Goal: Information Seeking & Learning: Learn about a topic

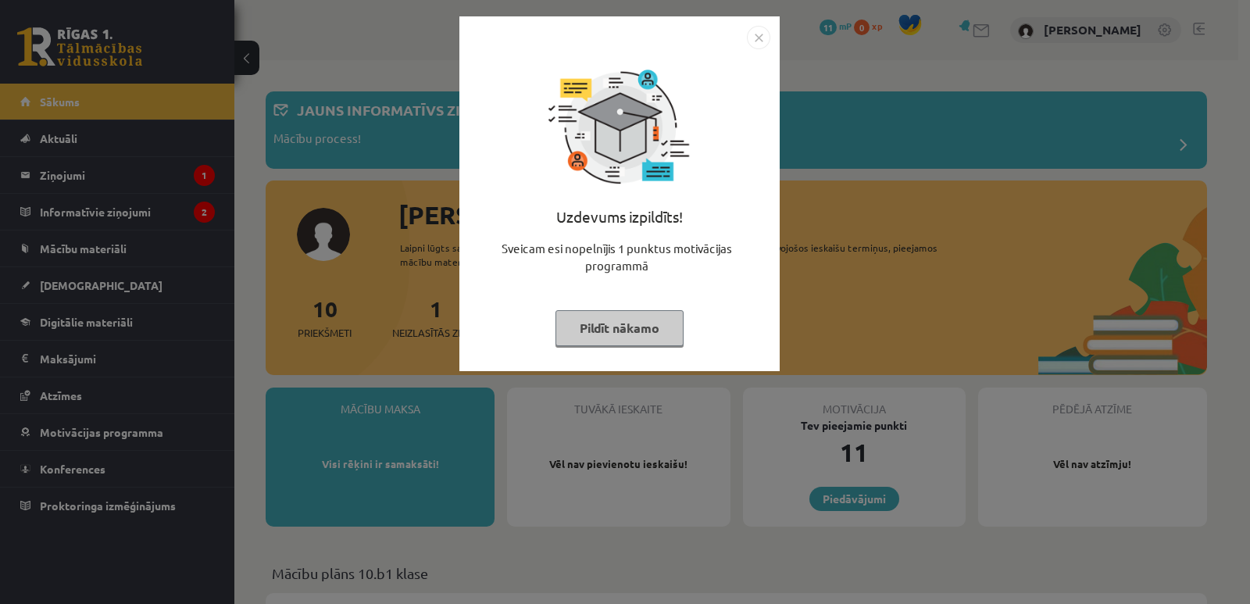
drag, startPoint x: 761, startPoint y: 34, endPoint x: 707, endPoint y: 42, distance: 54.6
click at [760, 34] on img "Close" at bounding box center [758, 37] width 23 height 23
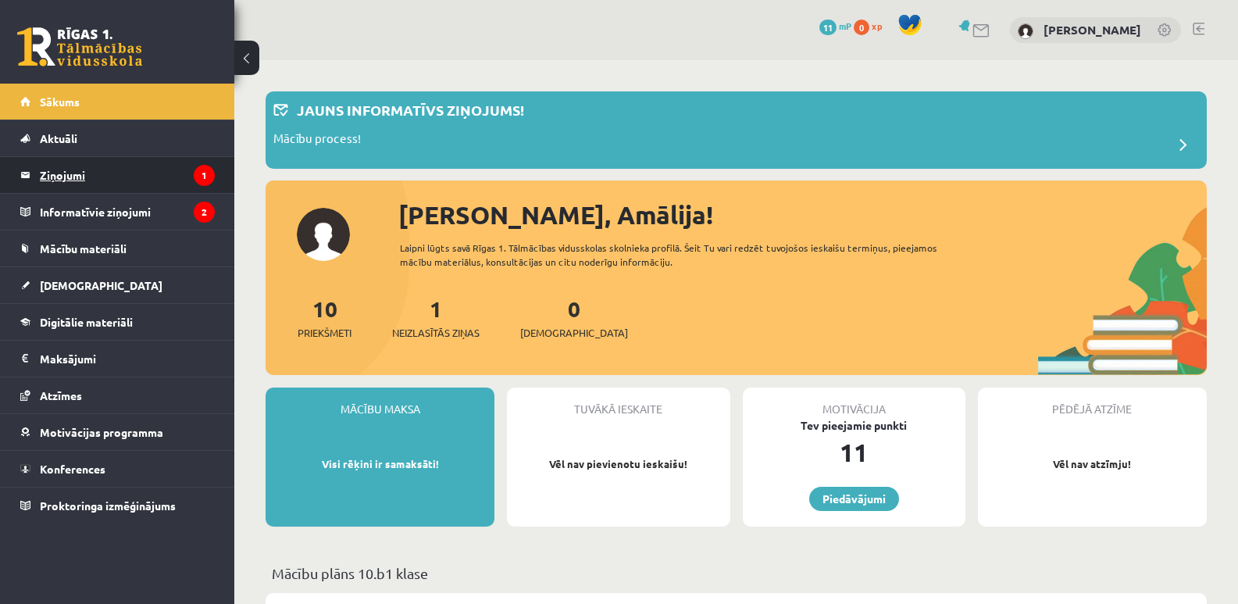
click at [160, 182] on legend "Ziņojumi 1" at bounding box center [127, 175] width 175 height 36
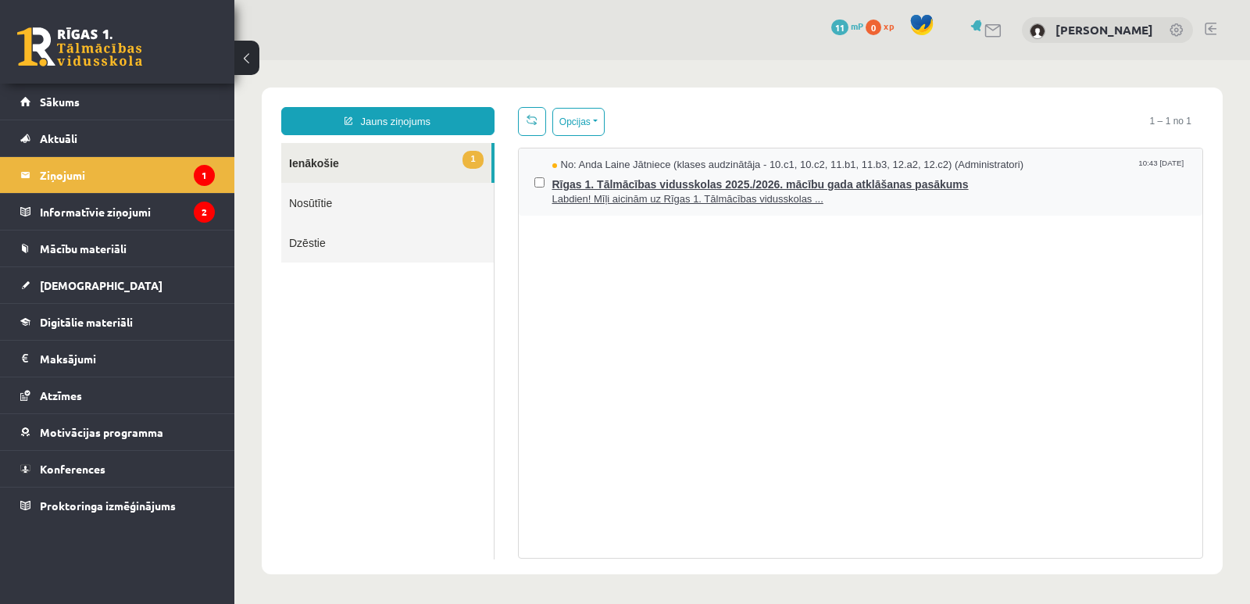
click at [569, 180] on span "Rīgas 1. Tālmācības vidusskolas 2025./2026. mācību gada atklāšanas pasākums" at bounding box center [869, 183] width 635 height 20
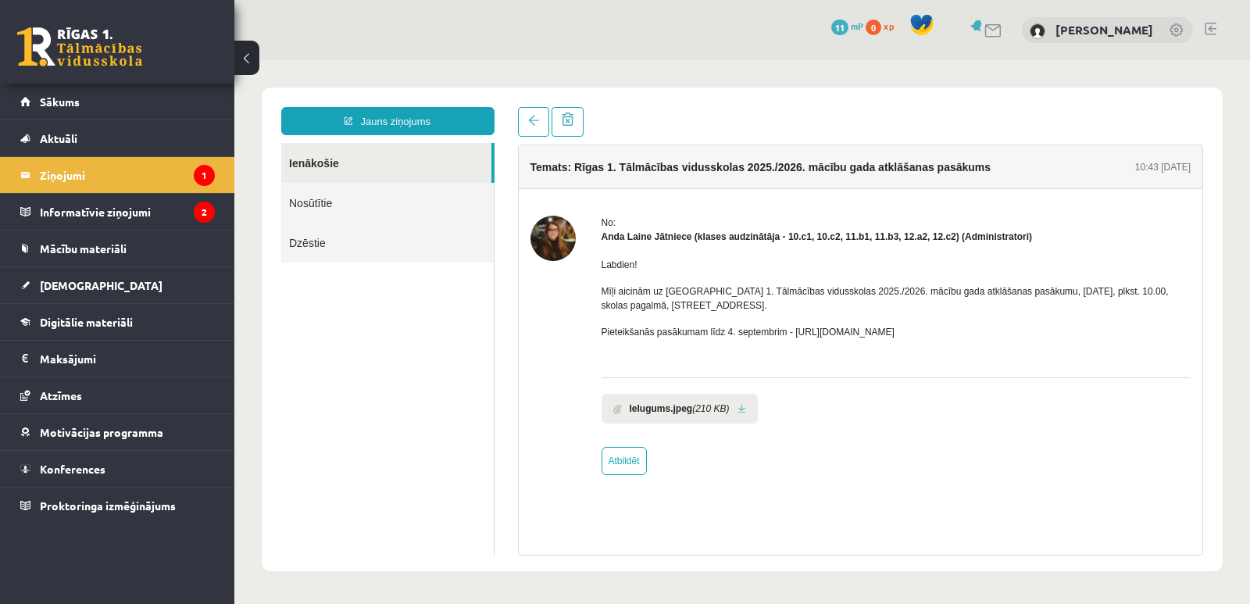
click at [686, 408] on b "Ielugums.jpeg" at bounding box center [660, 408] width 63 height 14
click at [541, 123] on link at bounding box center [533, 122] width 31 height 30
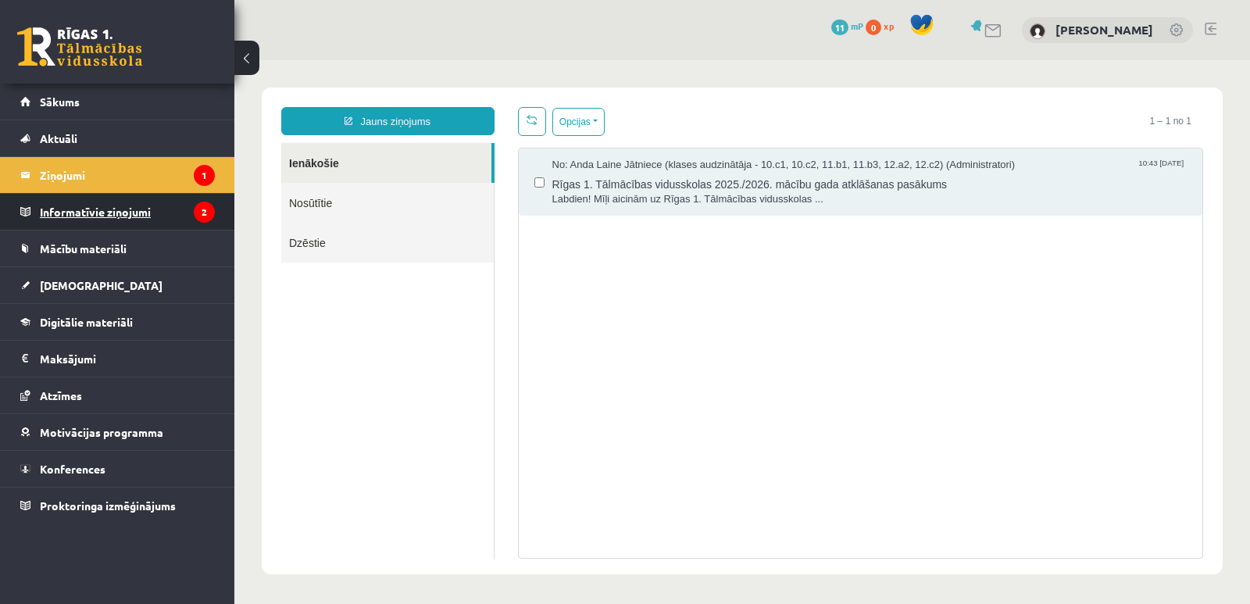
click at [191, 211] on legend "Informatīvie ziņojumi 2" at bounding box center [127, 212] width 175 height 36
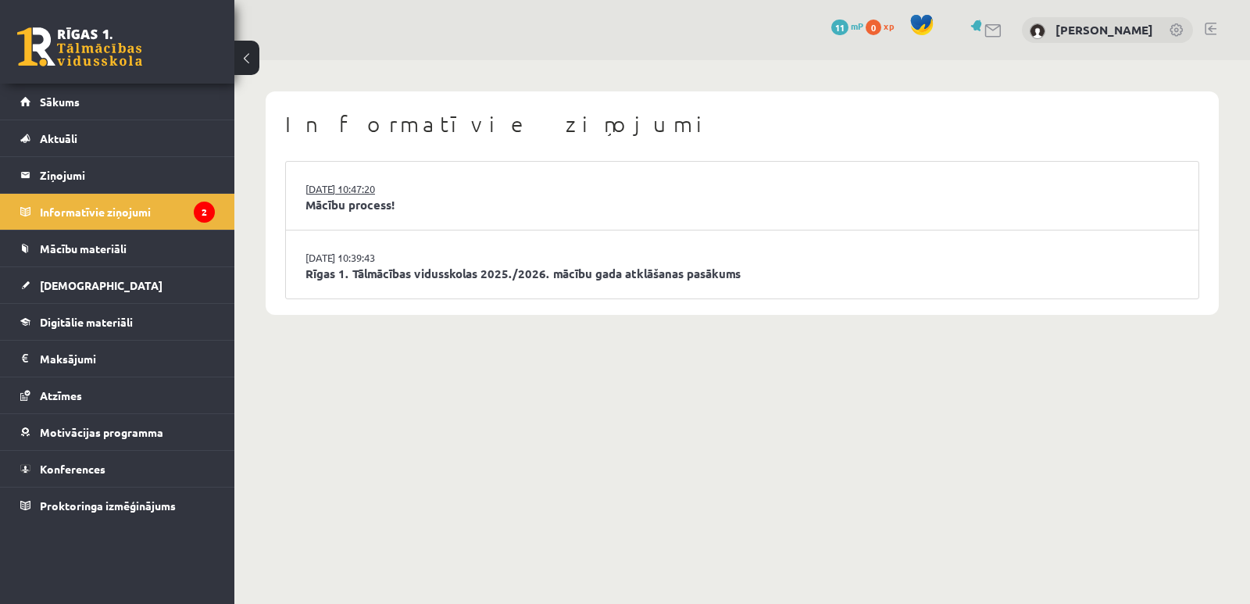
click at [360, 194] on link "27.08.2025 10:47:20" at bounding box center [363, 189] width 117 height 16
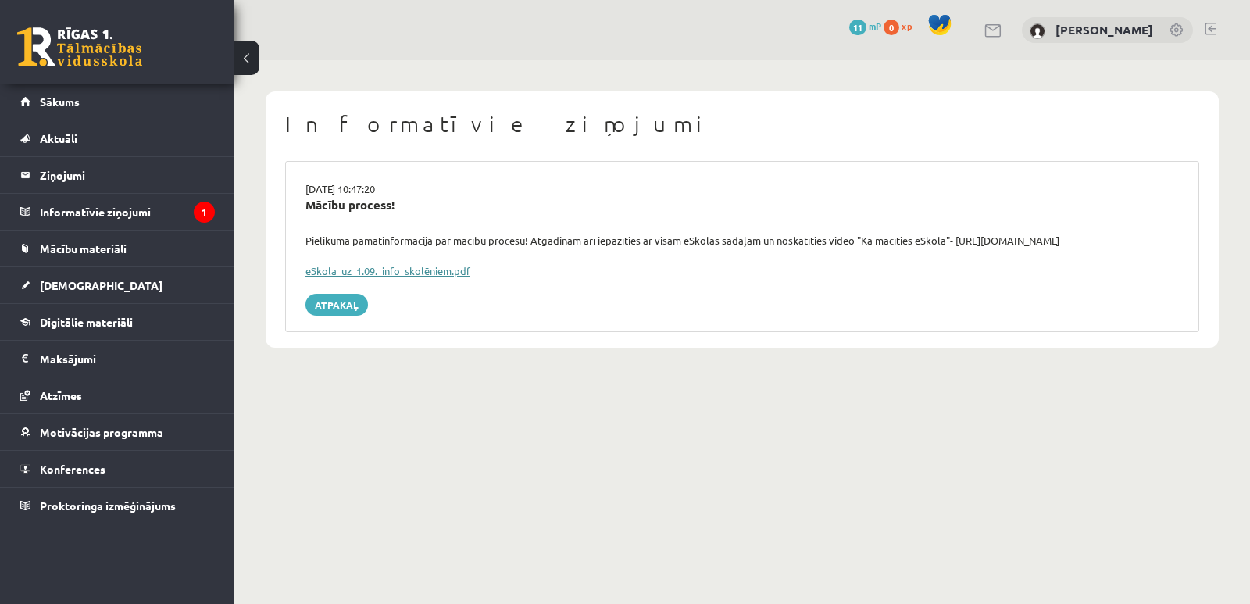
click at [376, 269] on link "eSkola_uz_1.09._info_skolēniem.pdf" at bounding box center [387, 270] width 165 height 13
drag, startPoint x: 1100, startPoint y: 237, endPoint x: 987, endPoint y: 238, distance: 113.2
click at [987, 238] on div "Pielikumā pamatinformācija par mācību procesu! Atgādinām arī iepazīties ar visā…" at bounding box center [742, 241] width 897 height 16
click at [433, 273] on link "eSkola_uz_1.09._info_skolēniem.pdf" at bounding box center [387, 270] width 165 height 13
click at [127, 210] on legend "Informatīvie ziņojumi 1" at bounding box center [127, 212] width 175 height 36
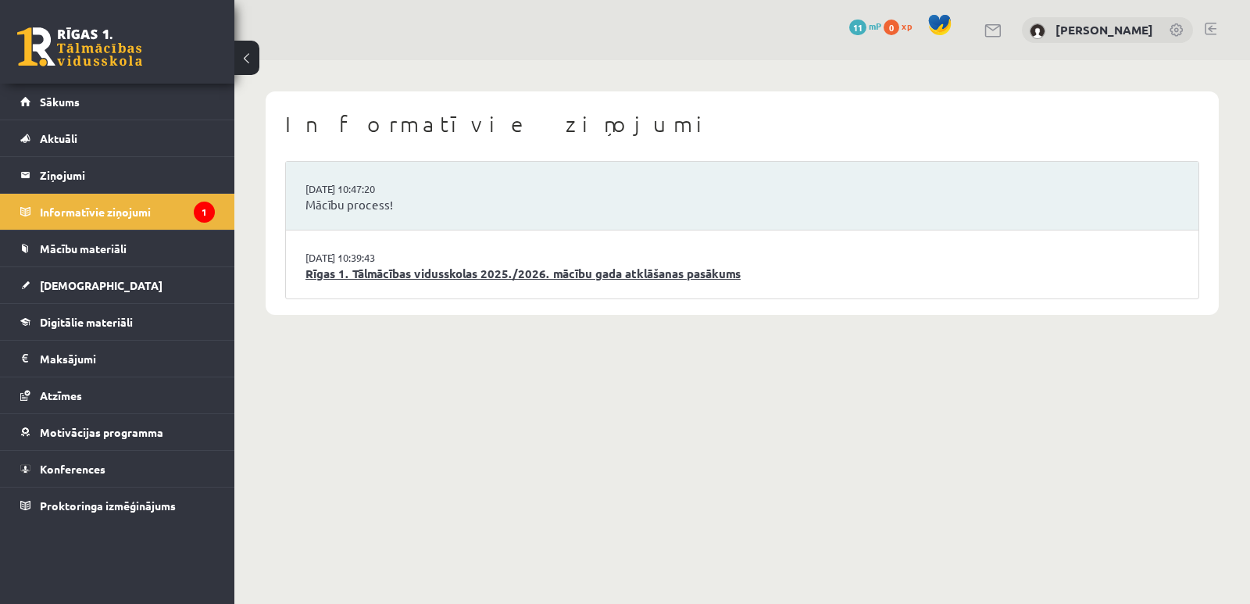
click at [458, 274] on link "Rīgas 1. Tālmācības vidusskolas 2025./2026. mācību gada atklāšanas pasākums" at bounding box center [741, 274] width 873 height 18
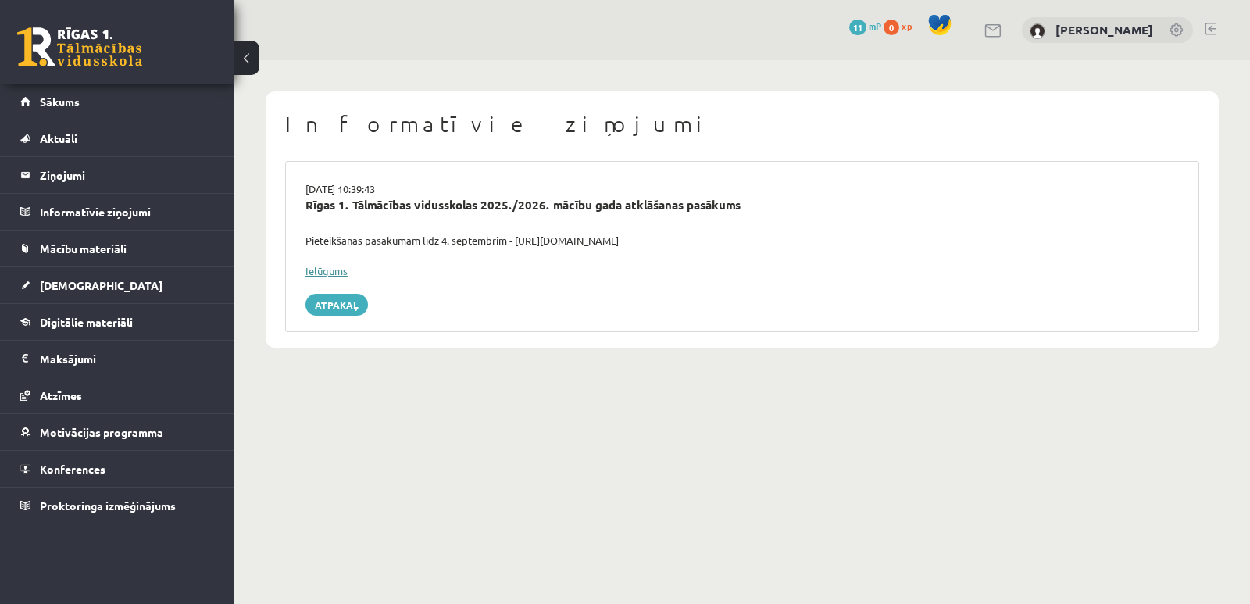
click at [326, 269] on link "Ielūgums" at bounding box center [326, 270] width 42 height 13
click at [418, 478] on body "0 Dāvanas 11 mP 0 xp [PERSON_NAME] Sākums Aktuāli Kā mācīties eSKOLĀ Kontakti N…" at bounding box center [625, 302] width 1250 height 604
